Goal: Task Accomplishment & Management: Use online tool/utility

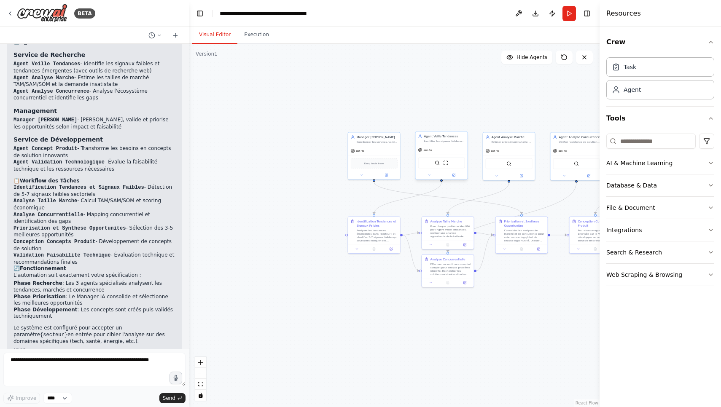
scroll to position [986, 0]
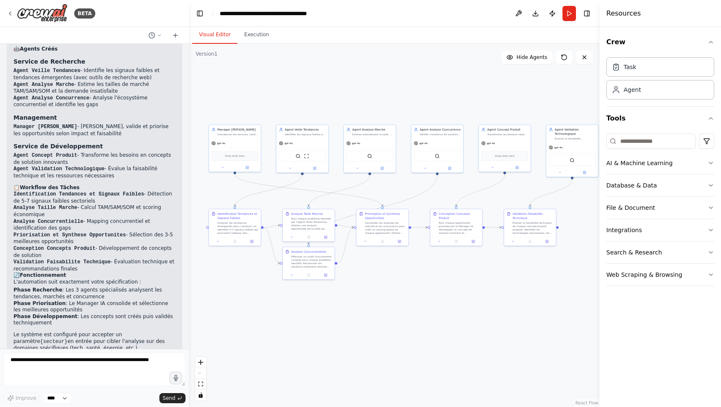
drag, startPoint x: 491, startPoint y: 97, endPoint x: 352, endPoint y: 89, distance: 138.9
click at [352, 89] on div ".deletable-edge-delete-btn { width: 20px; height: 20px; border: 0px solid #ffff…" at bounding box center [394, 225] width 411 height 363
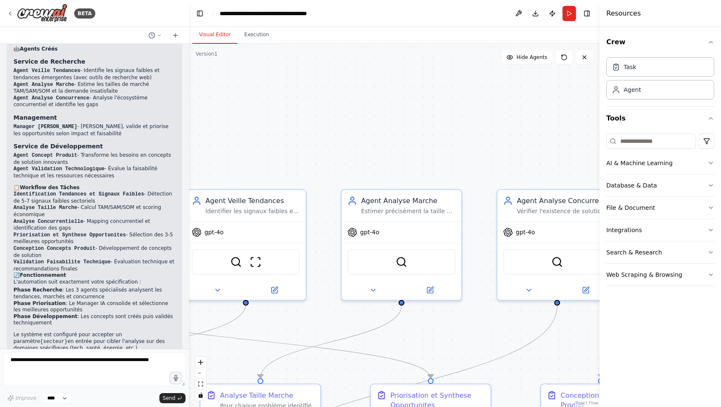
drag, startPoint x: 377, startPoint y: 142, endPoint x: 550, endPoint y: 41, distance: 200.0
click at [550, 41] on div "Visual Editor Execution Version 1 Show Tools Hide Agents .deletable-edge-delete…" at bounding box center [394, 217] width 411 height 380
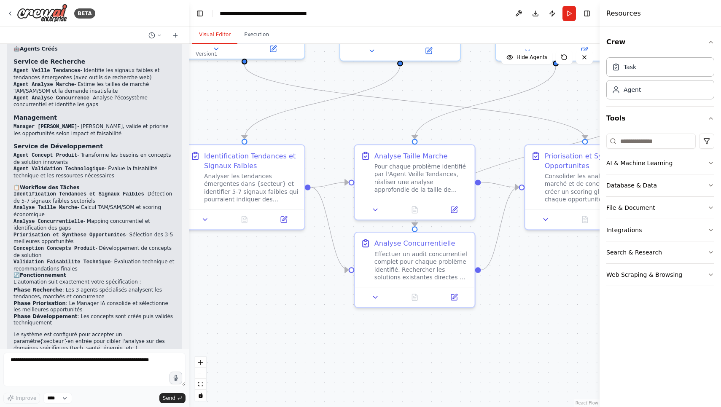
drag, startPoint x: 341, startPoint y: 263, endPoint x: 335, endPoint y: 118, distance: 145.1
click at [335, 118] on div ".deletable-edge-delete-btn { width: 20px; height: 20px; border: 0px solid #ffff…" at bounding box center [394, 225] width 411 height 363
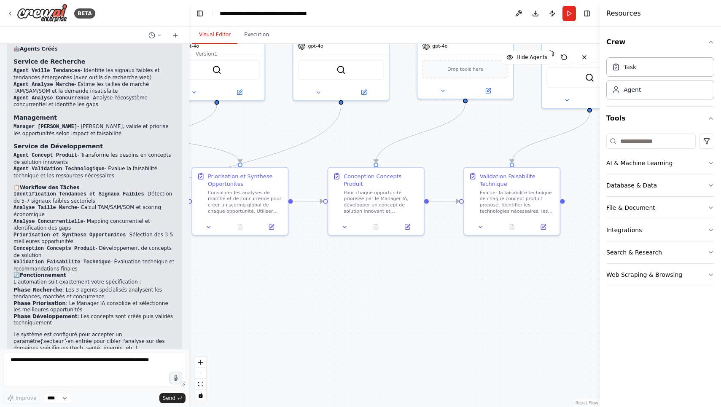
drag, startPoint x: 486, startPoint y: 272, endPoint x: 190, endPoint y: 300, distance: 297.2
click at [190, 300] on div ".deletable-edge-delete-btn { width: 20px; height: 20px; border: 0px solid #ffff…" at bounding box center [394, 225] width 411 height 363
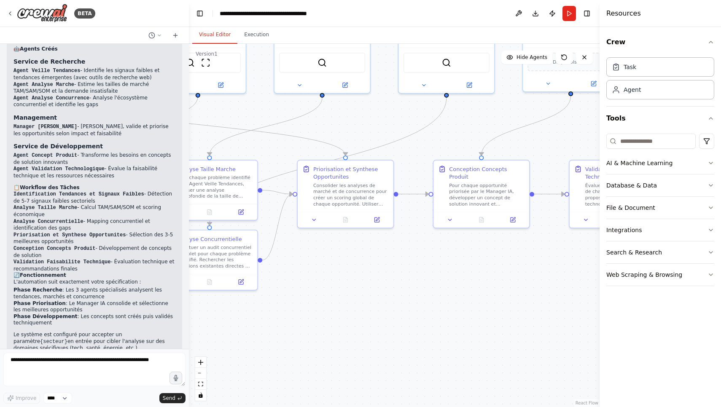
drag, startPoint x: 414, startPoint y: 271, endPoint x: 519, endPoint y: 264, distance: 105.6
click at [519, 264] on div ".deletable-edge-delete-btn { width: 20px; height: 20px; border: 0px solid #ffff…" at bounding box center [394, 225] width 411 height 363
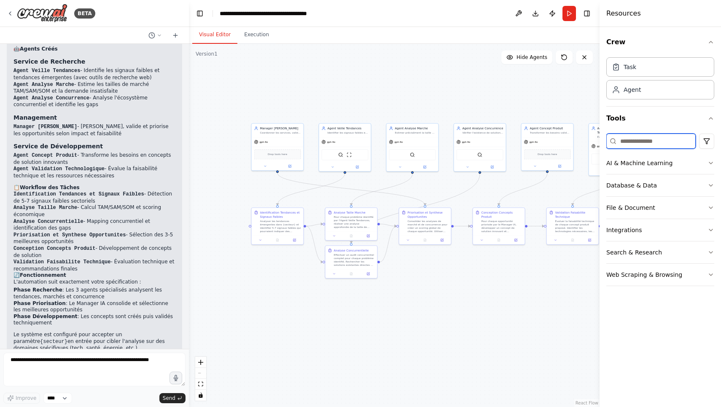
click at [653, 138] on input at bounding box center [650, 141] width 89 height 15
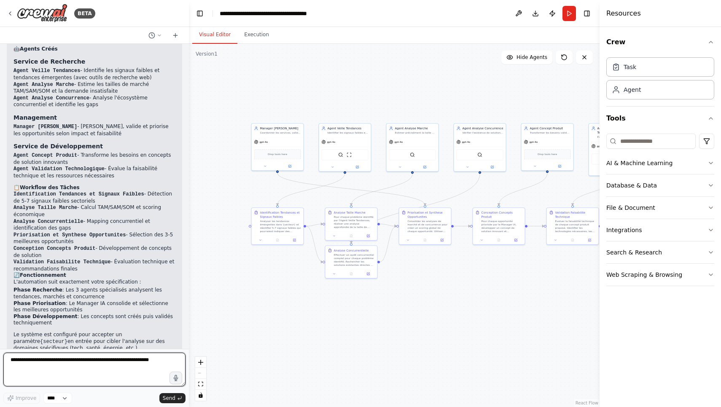
click at [145, 365] on textarea at bounding box center [94, 370] width 182 height 34
click at [569, 13] on button "Run" at bounding box center [568, 13] width 13 height 15
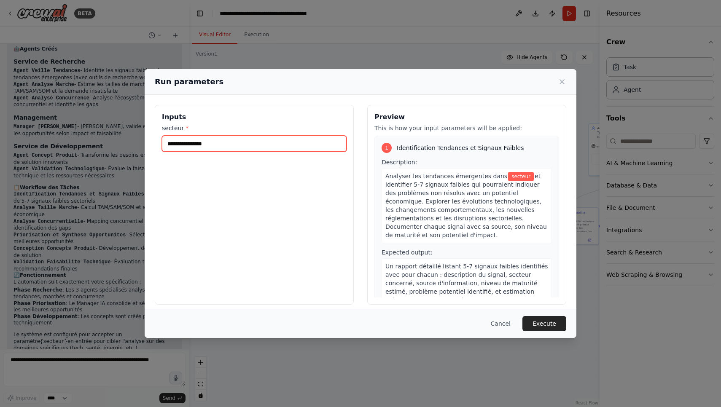
click at [286, 140] on input "secteur *" at bounding box center [254, 144] width 185 height 16
type input "*"
type input "**********"
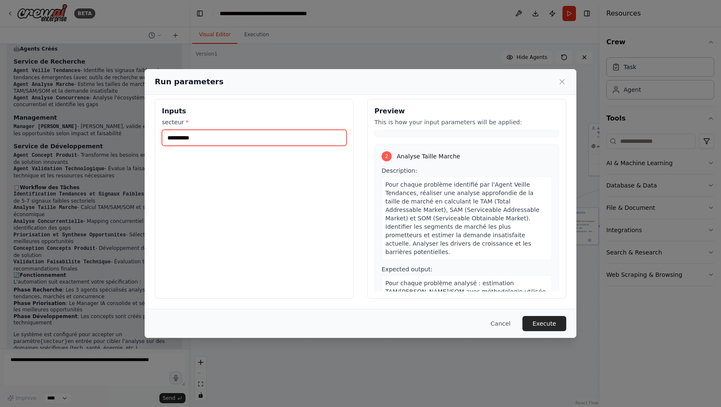
scroll to position [174, 0]
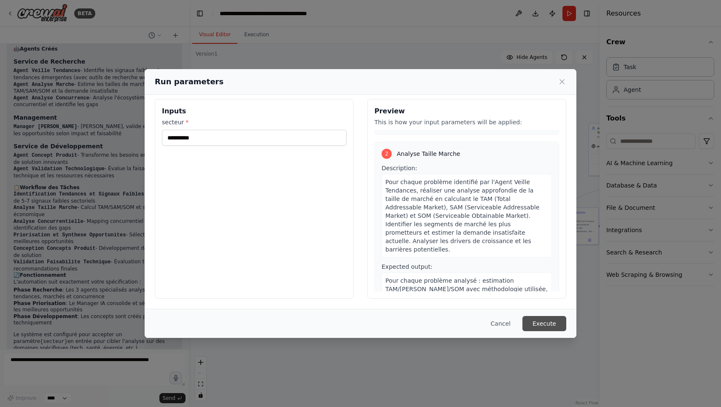
click at [544, 328] on button "Execute" at bounding box center [544, 323] width 44 height 15
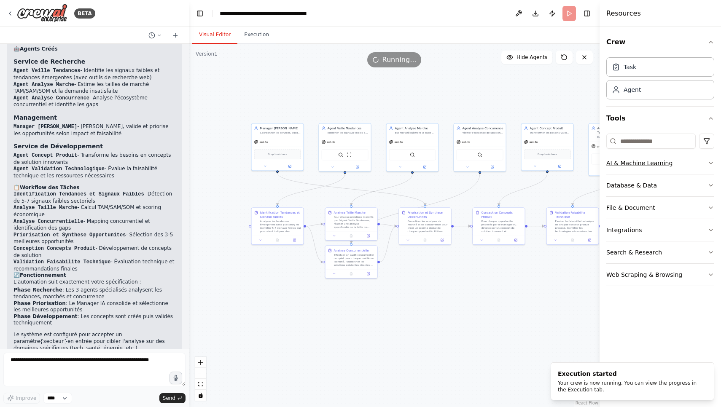
click at [714, 161] on icon "button" at bounding box center [710, 163] width 7 height 7
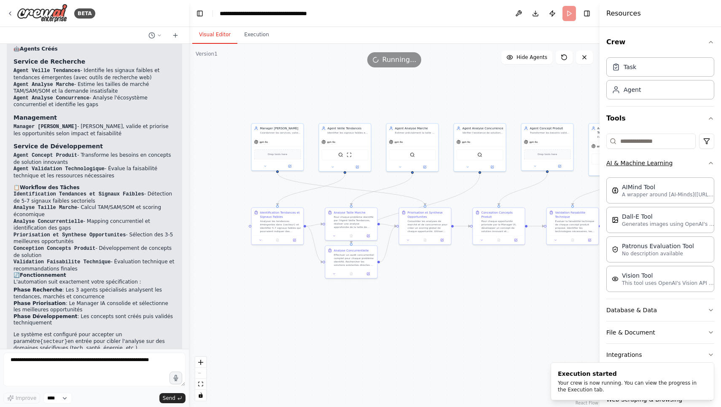
click at [714, 161] on icon "button" at bounding box center [710, 163] width 7 height 7
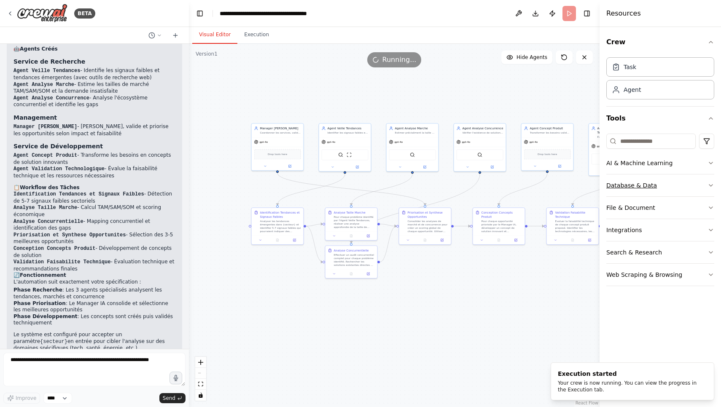
click at [711, 185] on icon "button" at bounding box center [710, 185] width 7 height 7
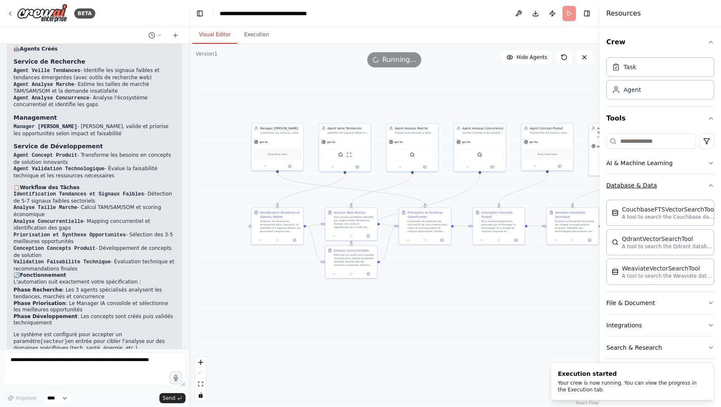
click at [711, 185] on icon "button" at bounding box center [710, 185] width 7 height 7
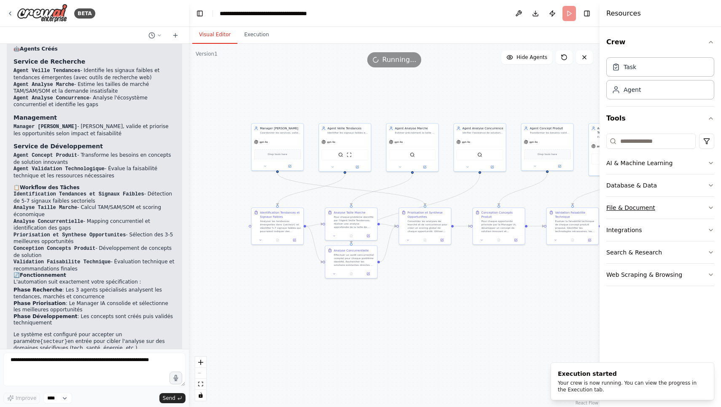
click at [710, 209] on icon "button" at bounding box center [710, 207] width 7 height 7
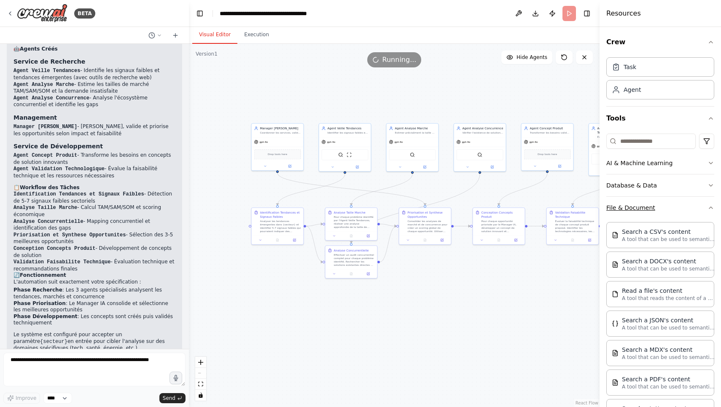
click at [710, 209] on icon "button" at bounding box center [710, 207] width 7 height 7
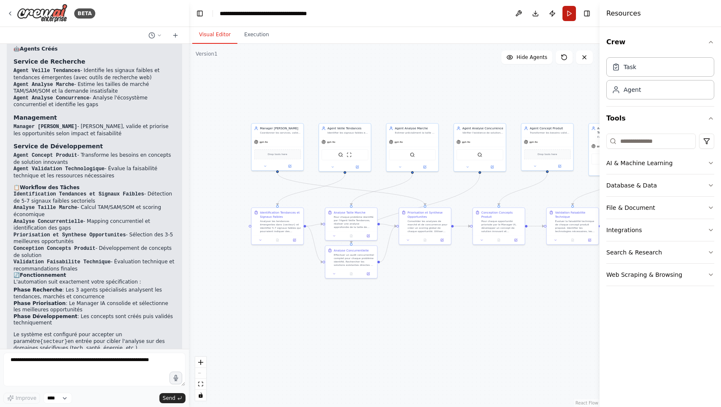
click at [571, 12] on button "Run" at bounding box center [568, 13] width 13 height 15
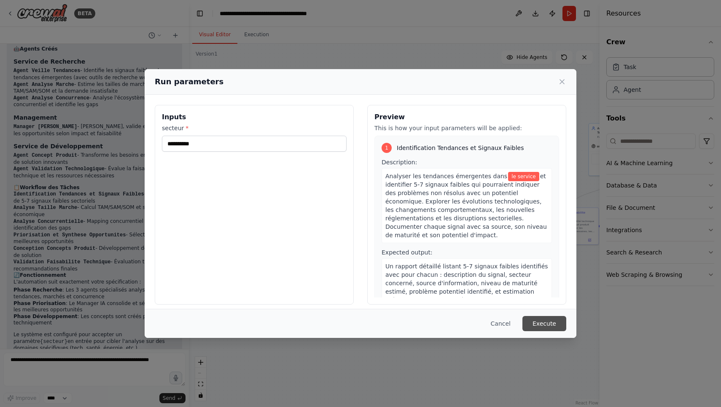
click at [553, 323] on button "Execute" at bounding box center [544, 323] width 44 height 15
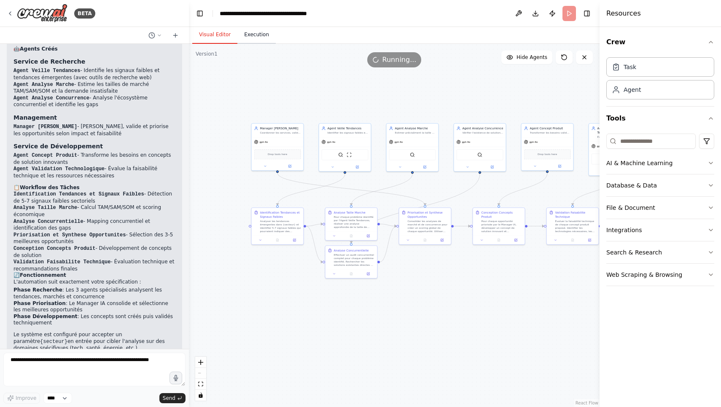
click at [258, 28] on button "Execution" at bounding box center [256, 35] width 38 height 18
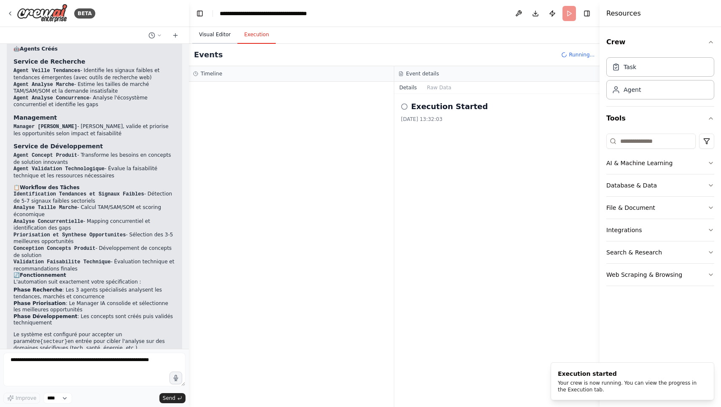
click at [215, 33] on button "Visual Editor" at bounding box center [214, 35] width 45 height 18
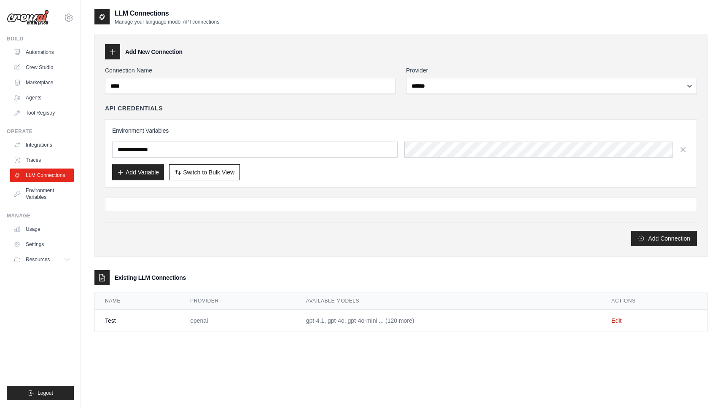
click at [379, 197] on div "**********" at bounding box center [401, 156] width 592 height 180
click at [377, 221] on div "**********" at bounding box center [401, 156] width 592 height 180
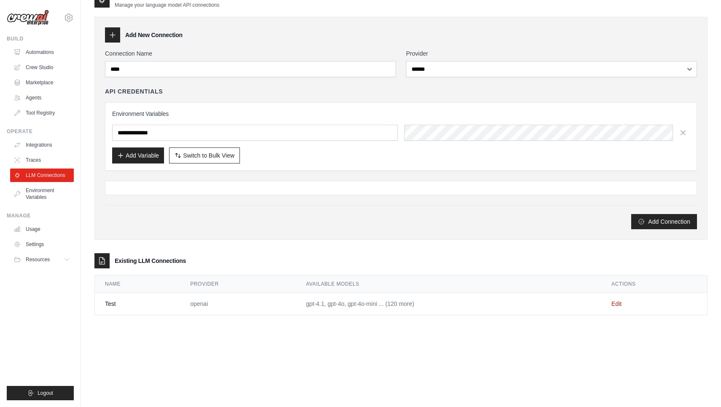
click at [387, 245] on div "**********" at bounding box center [400, 161] width 613 height 307
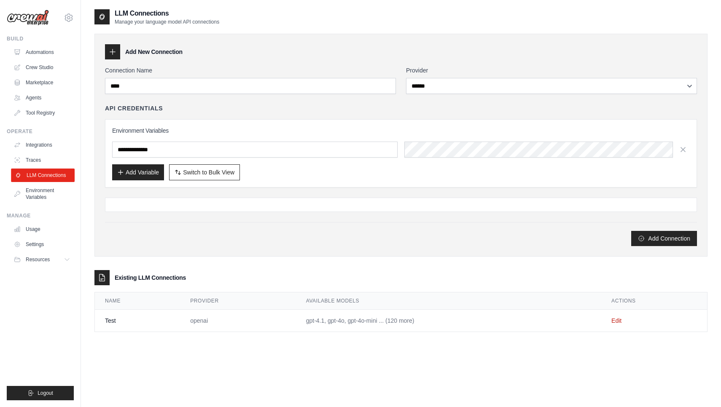
click at [59, 178] on link "LLM Connections" at bounding box center [43, 175] width 64 height 13
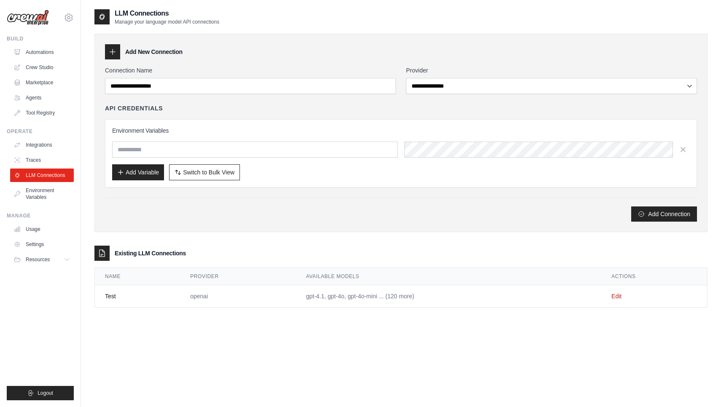
click at [184, 202] on div "Add Connection" at bounding box center [401, 210] width 592 height 24
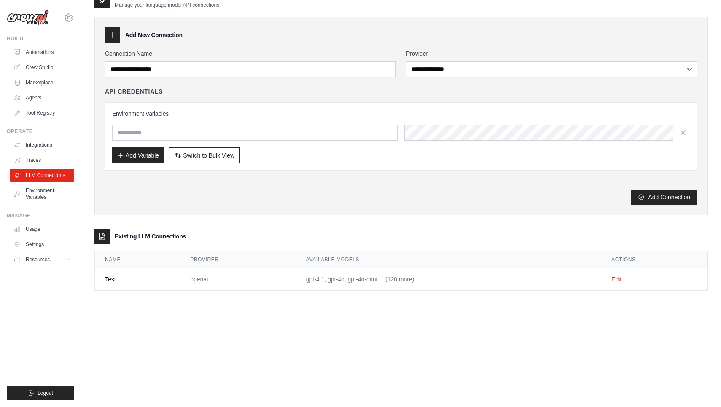
scroll to position [17, 0]
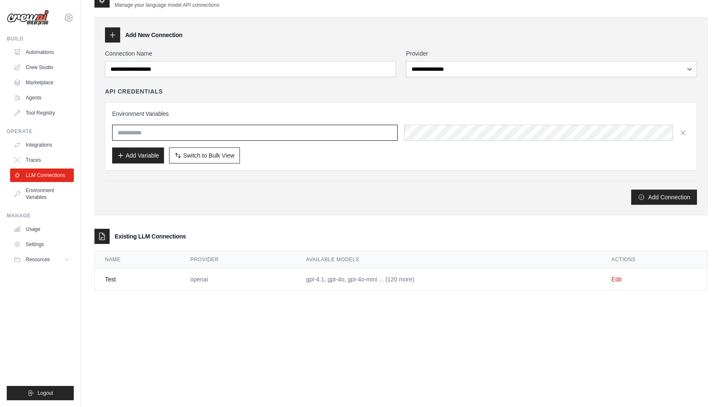
click at [320, 133] on input "text" at bounding box center [254, 133] width 285 height 16
